Goal: Task Accomplishment & Management: Manage account settings

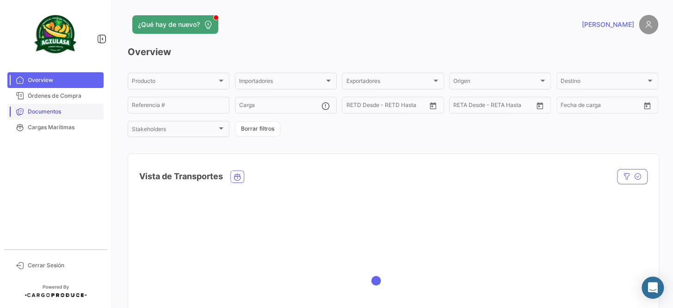
click at [42, 111] on span "Documentos" at bounding box center [64, 111] width 72 height 8
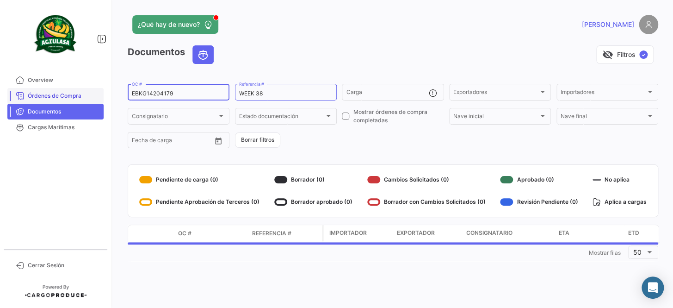
drag, startPoint x: 180, startPoint y: 93, endPoint x: 85, endPoint y: 98, distance: 95.9
click at [85, 98] on mat-sidenav-container "Overview Órdenes de Compra Documentos Cargas Marítimas Cerrar Sesión ¿Qué hay d…" at bounding box center [336, 154] width 673 height 308
paste input "GQL0414525"
type input "GQL0414525"
click at [292, 130] on form "GQL0414525 OC # WEEK 38 Referencia # Carga Exportadores Exportadores Importador…" at bounding box center [393, 115] width 531 height 67
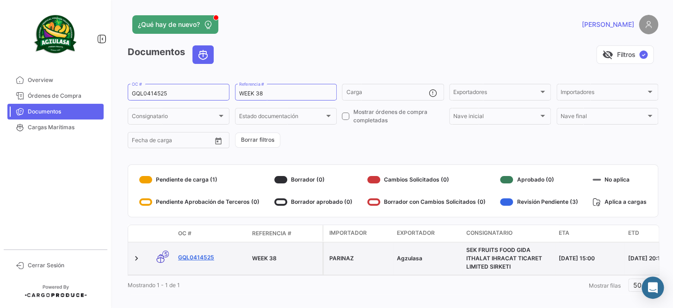
click at [204, 258] on link "GQL0414525" at bounding box center [211, 257] width 67 height 8
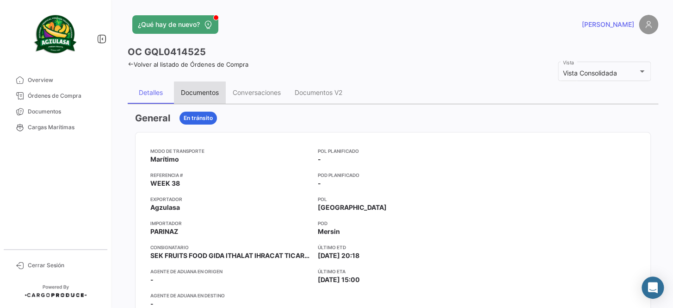
click at [207, 93] on div "Documentos" at bounding box center [200, 92] width 38 height 8
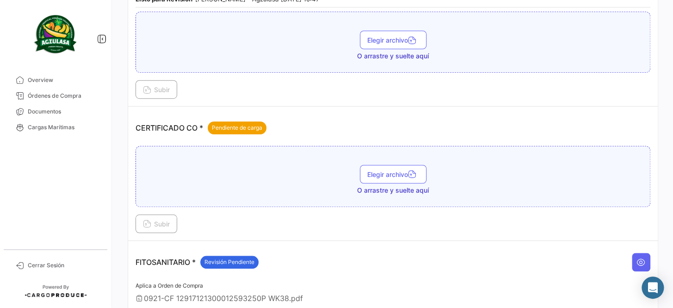
scroll to position [168, 0]
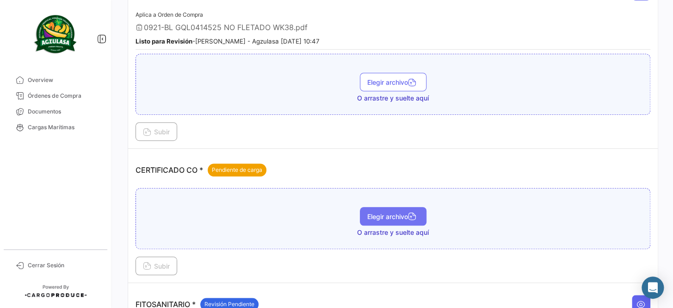
click at [386, 208] on button "Elegir archivo" at bounding box center [393, 216] width 67 height 19
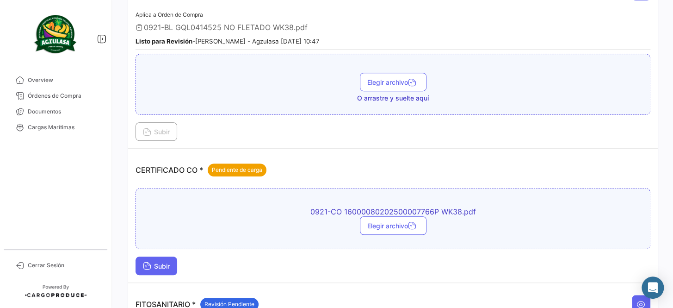
click at [154, 262] on span "Subir" at bounding box center [156, 266] width 27 height 8
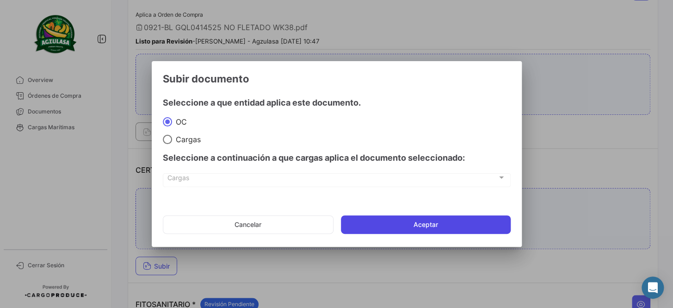
click at [414, 217] on button "Aceptar" at bounding box center [426, 224] width 170 height 19
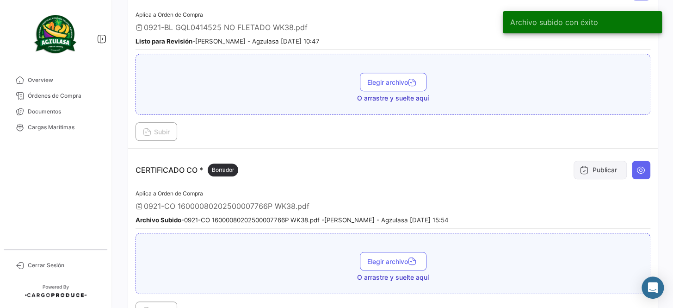
click at [584, 166] on button "Publicar" at bounding box center [600, 170] width 53 height 19
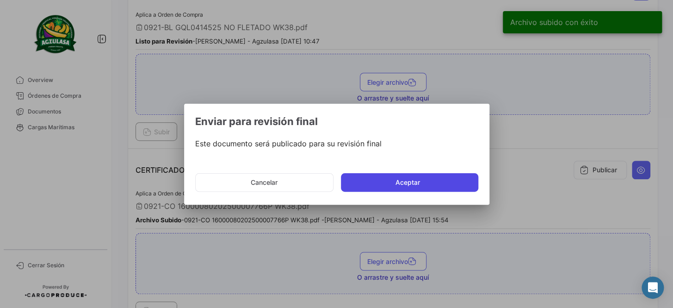
click at [432, 183] on button "Aceptar" at bounding box center [409, 182] width 137 height 19
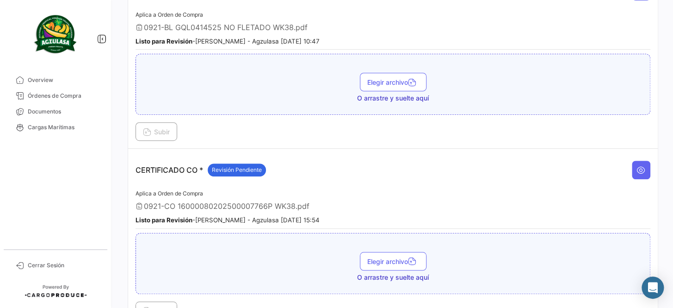
scroll to position [252, 0]
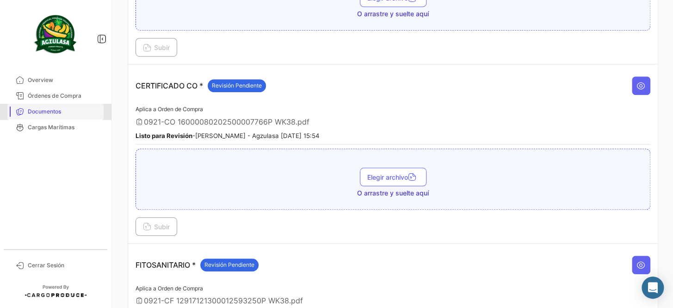
click at [81, 105] on link "Documentos" at bounding box center [55, 112] width 96 height 16
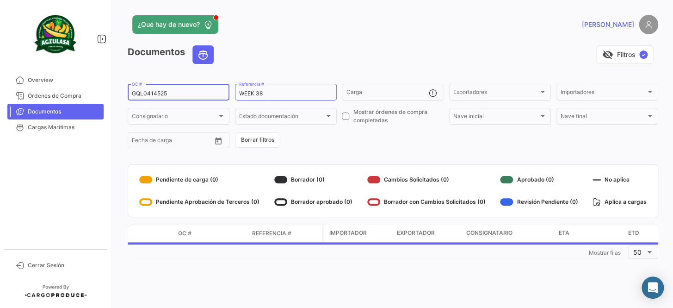
drag, startPoint x: 168, startPoint y: 92, endPoint x: 109, endPoint y: 93, distance: 59.7
click at [109, 93] on mat-sidenav-container "Overview Órdenes de Compra Documentos Cargas Marítimas Cerrar Sesión ¿Qué hay d…" at bounding box center [336, 154] width 673 height 308
paste input "259397949"
type input "259397949"
click at [324, 130] on form "259397949 OC # WEEK 38 Referencia # Carga Exportadores Exportadores Importadore…" at bounding box center [393, 115] width 531 height 67
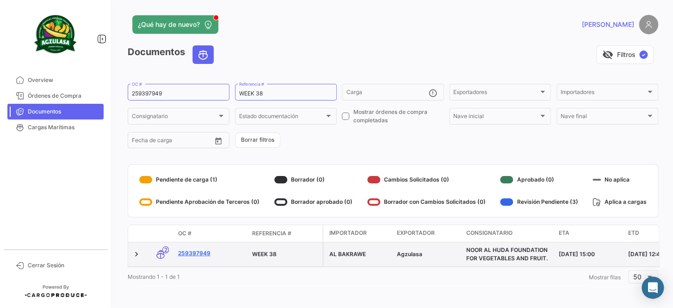
click at [188, 253] on link "259397949" at bounding box center [211, 253] width 67 height 8
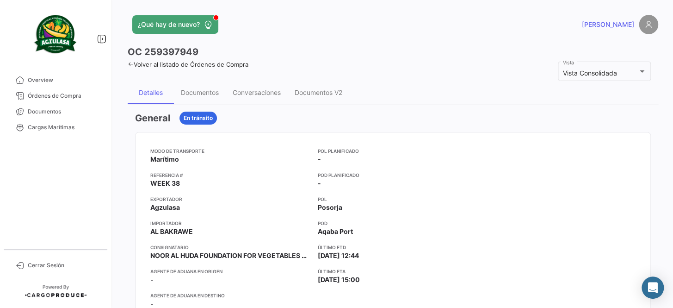
scroll to position [42, 0]
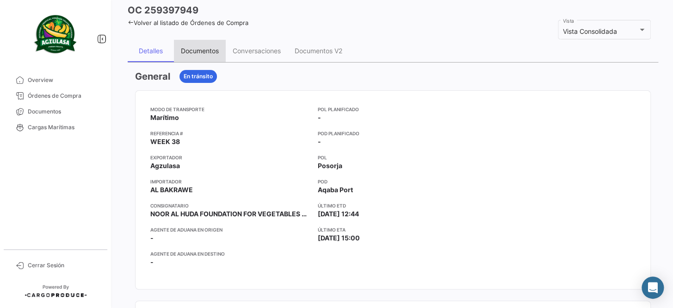
click at [209, 49] on div "Documentos" at bounding box center [200, 51] width 38 height 8
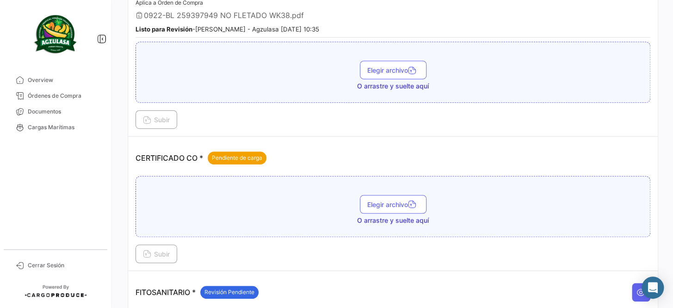
scroll to position [210, 0]
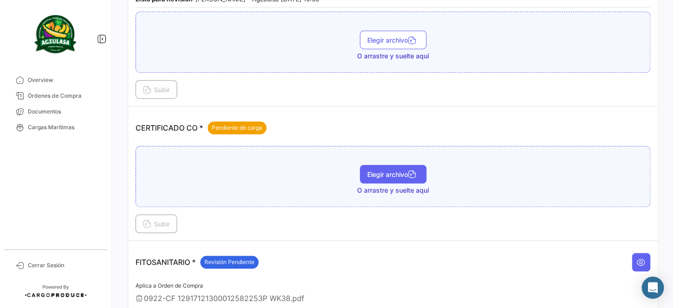
click at [402, 165] on button "Elegir archivo" at bounding box center [393, 174] width 67 height 19
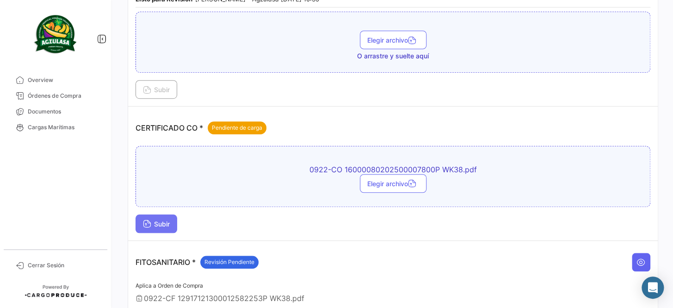
click at [165, 220] on span "Subir" at bounding box center [156, 224] width 27 height 8
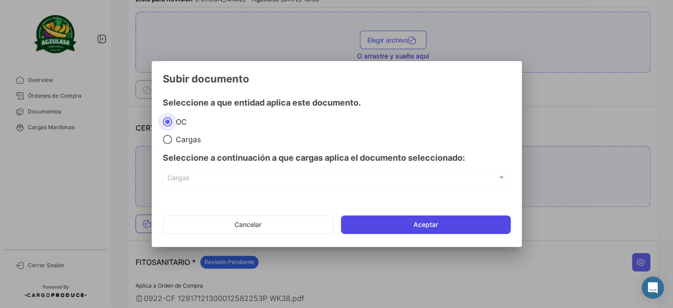
click at [451, 223] on button "Aceptar" at bounding box center [426, 224] width 170 height 19
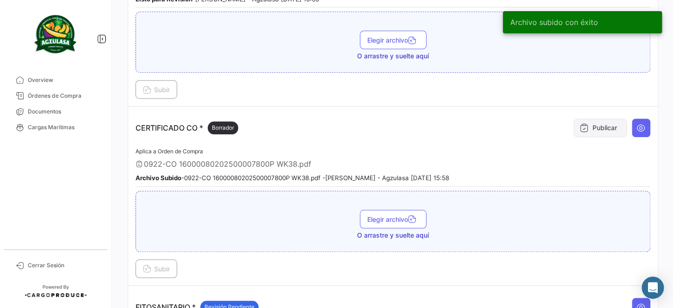
click at [593, 125] on button "Publicar" at bounding box center [600, 127] width 53 height 19
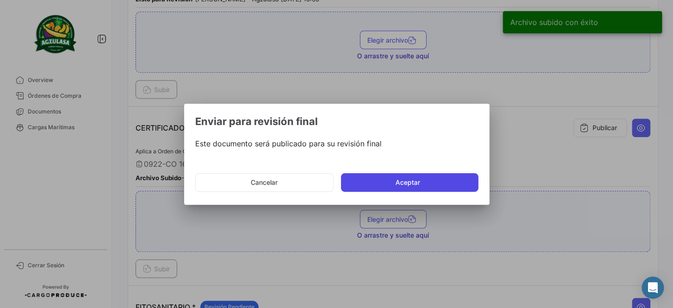
click at [397, 184] on button "Aceptar" at bounding box center [409, 182] width 137 height 19
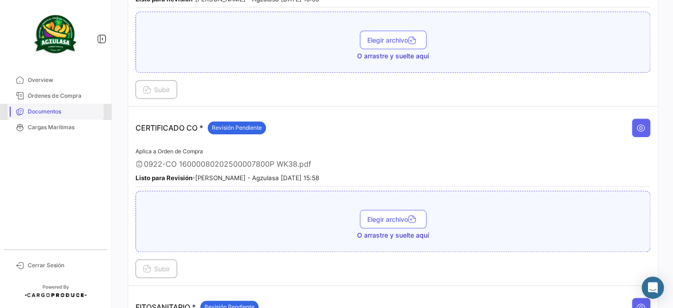
click at [84, 111] on span "Documentos" at bounding box center [64, 111] width 72 height 8
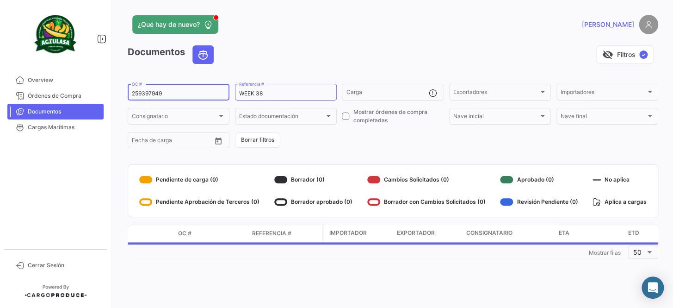
drag, startPoint x: 163, startPoint y: 95, endPoint x: 104, endPoint y: 101, distance: 59.5
click at [104, 101] on mat-sidenav-container "Overview Órdenes de Compra Documentos Cargas Marítimas Cerrar Sesión ¿Qué hay d…" at bounding box center [336, 154] width 673 height 308
paste input "EBKG14261698"
type input "EBKG14261698"
click at [355, 145] on form "EBKG14261698 OC # WEEK 38 Referencia # Carga Exportadores Exportadores Importad…" at bounding box center [393, 115] width 531 height 67
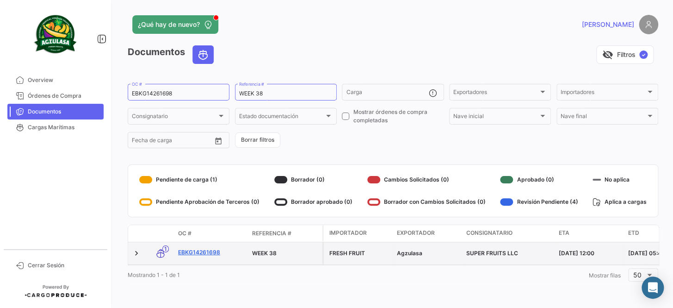
click at [203, 253] on link "EBKG14261698" at bounding box center [211, 252] width 67 height 8
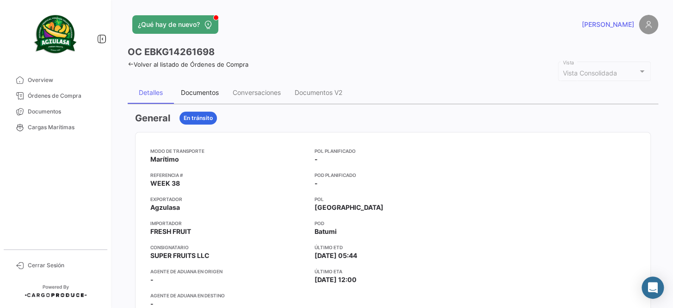
click at [189, 100] on div "Documentos" at bounding box center [200, 92] width 52 height 22
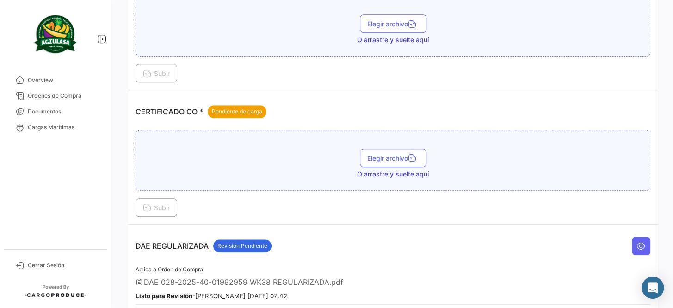
scroll to position [252, 0]
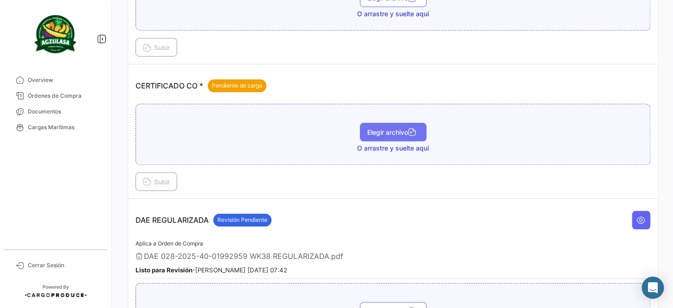
click at [400, 128] on span "Elegir archivo" at bounding box center [393, 132] width 52 height 8
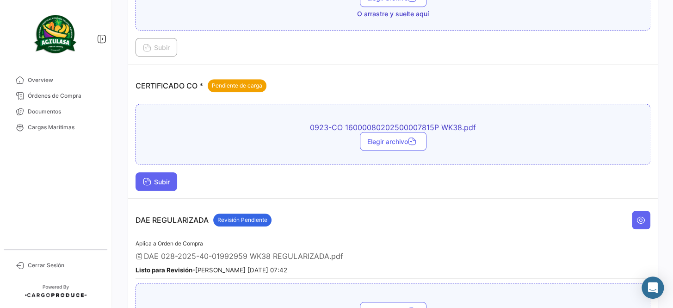
click at [170, 178] on span "Subir" at bounding box center [156, 182] width 27 height 8
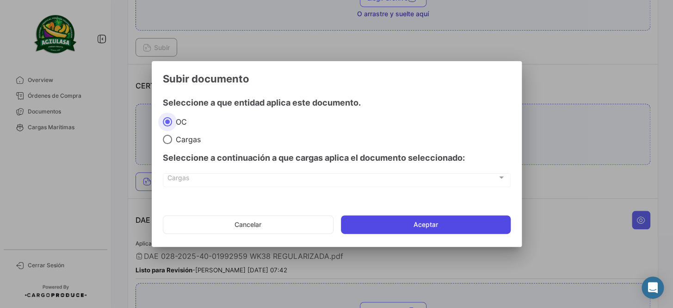
click at [364, 216] on button "Aceptar" at bounding box center [426, 224] width 170 height 19
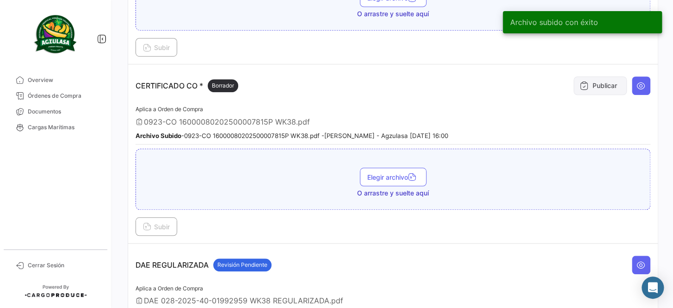
click at [584, 87] on button "Publicar" at bounding box center [600, 85] width 53 height 19
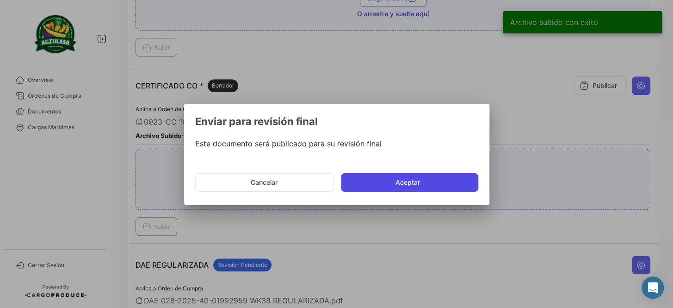
click at [389, 182] on button "Aceptar" at bounding box center [409, 182] width 137 height 19
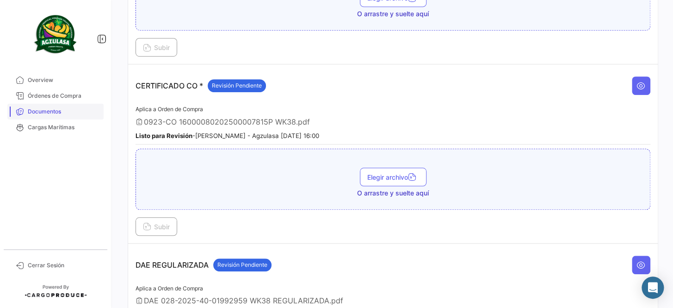
click at [70, 116] on link "Documentos" at bounding box center [55, 112] width 96 height 16
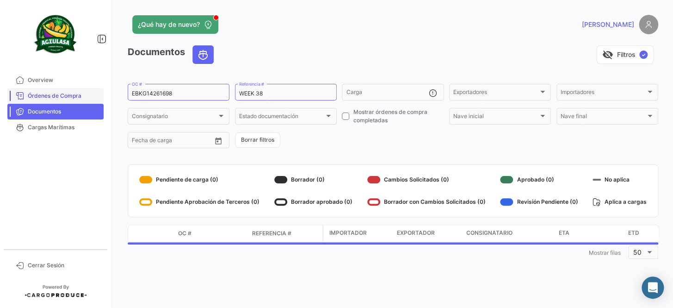
click at [101, 92] on app-menu "Overview Órdenes de Compra Documentos Cargas Marítimas Cerrar Sesión" at bounding box center [56, 154] width 113 height 308
drag, startPoint x: 179, startPoint y: 93, endPoint x: 55, endPoint y: 95, distance: 124.0
click at [55, 95] on mat-sidenav-container "Overview Órdenes de Compra Documentos Cargas Marítimas Cerrar Sesión ¿Qué hay d…" at bounding box center [336, 154] width 673 height 308
paste input "GQL0414671"
type input "GQL0414671"
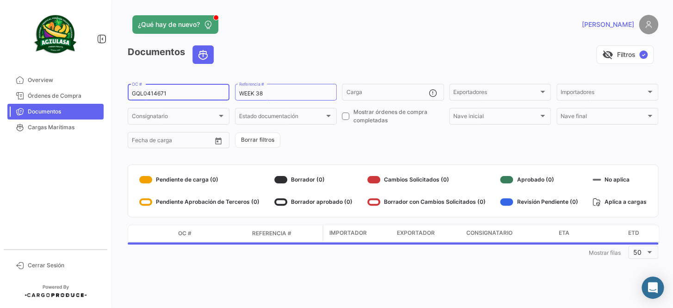
click at [393, 134] on form "GQL0414671 OC # WEEK 38 Referencia # Carga Exportadores Exportadores Importador…" at bounding box center [393, 115] width 531 height 67
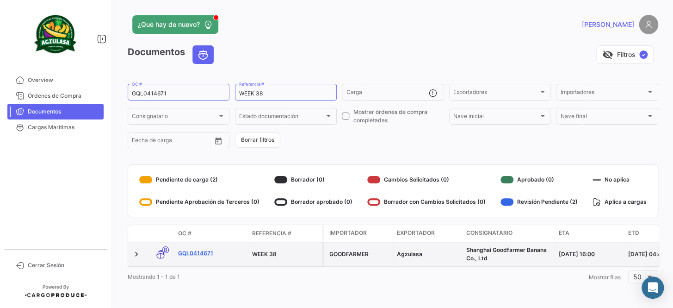
click at [198, 252] on link "GQL0414671" at bounding box center [211, 253] width 67 height 8
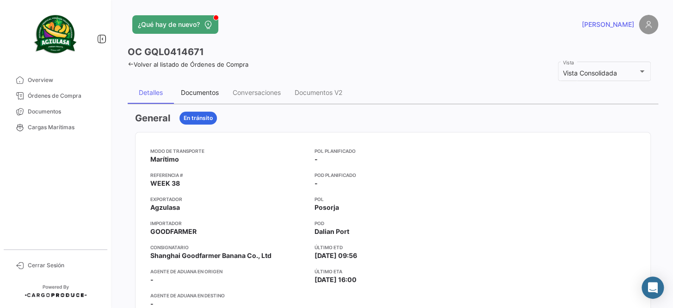
click at [215, 97] on div "Documentos" at bounding box center [200, 92] width 52 height 22
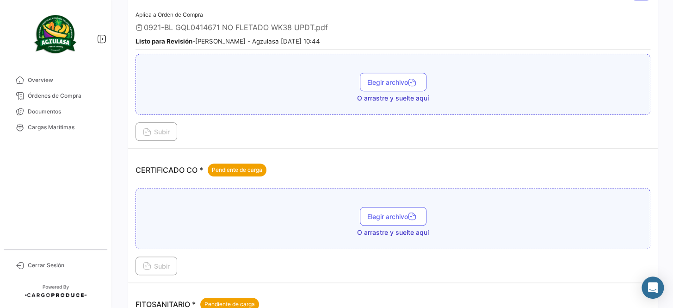
scroll to position [210, 0]
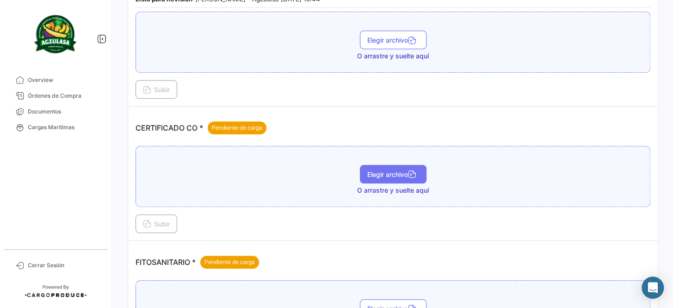
click at [392, 165] on button "Elegir archivo" at bounding box center [393, 174] width 67 height 19
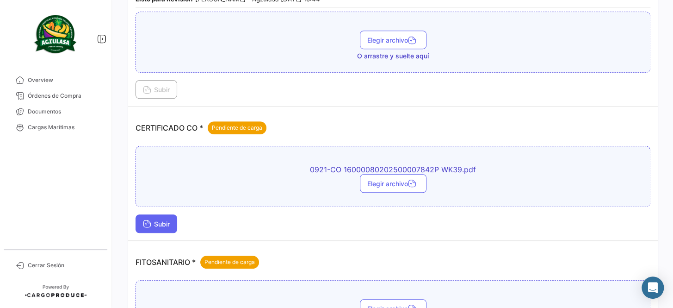
click at [160, 220] on span "Subir" at bounding box center [156, 224] width 27 height 8
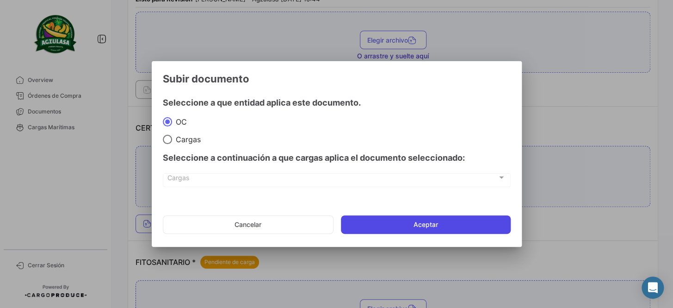
click at [399, 224] on button "Aceptar" at bounding box center [426, 224] width 170 height 19
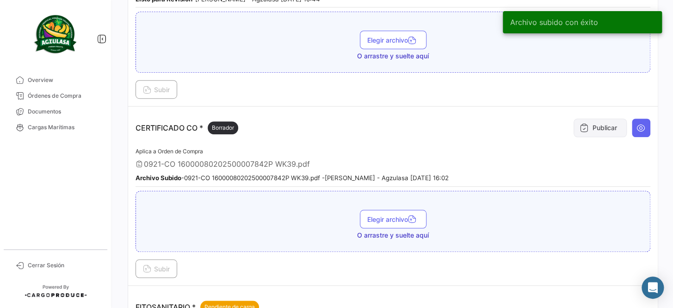
click at [582, 124] on icon at bounding box center [584, 127] width 9 height 9
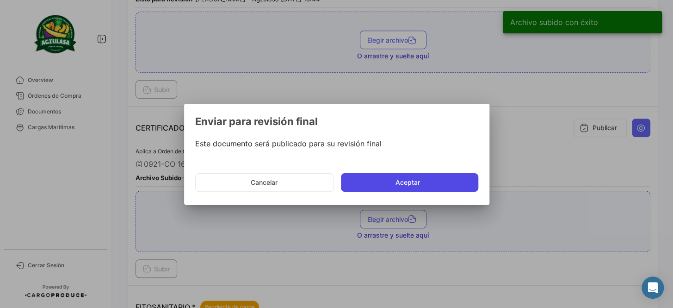
click at [396, 184] on button "Aceptar" at bounding box center [409, 182] width 137 height 19
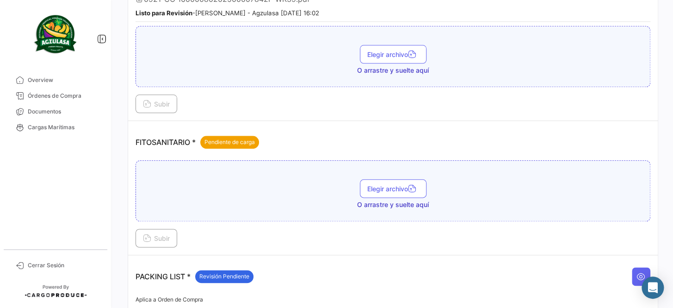
scroll to position [378, 0]
